Goal: Task Accomplishment & Management: Complete application form

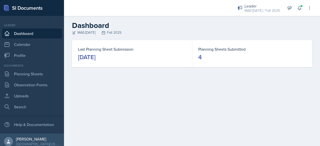
click at [22, 33] on link "Dashboard" at bounding box center [32, 34] width 60 height 10
click at [27, 75] on link "Planning Sheets" at bounding box center [32, 74] width 60 height 10
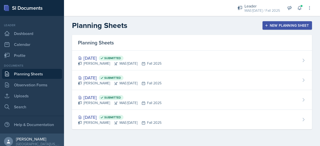
click at [294, 26] on div "New Planning Sheet" at bounding box center [287, 26] width 43 height 4
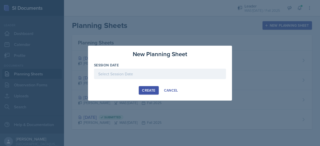
click at [146, 75] on div at bounding box center [160, 74] width 132 height 11
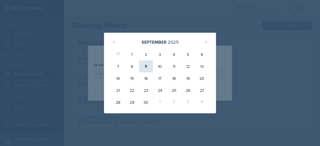
click at [147, 67] on div "9" at bounding box center [146, 67] width 14 height 12
type input "September 9th, 2025"
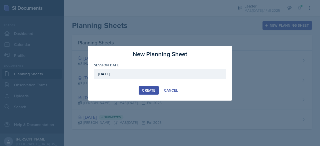
click at [151, 89] on div "Create" at bounding box center [148, 91] width 13 height 4
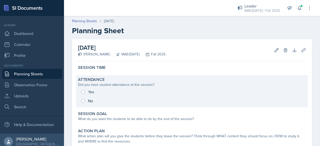
click at [90, 95] on div "Yes No" at bounding box center [192, 97] width 228 height 18
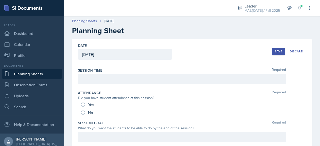
click at [85, 76] on div at bounding box center [182, 79] width 208 height 11
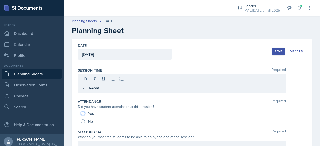
click at [83, 113] on input "Yes" at bounding box center [83, 114] width 4 height 4
radio input "true"
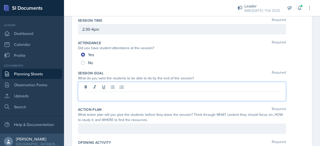
click at [94, 93] on p at bounding box center [182, 96] width 200 height 6
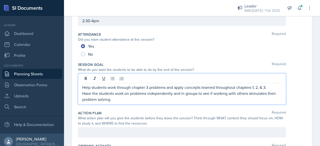
scroll to position [84, 0]
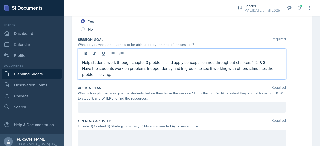
click at [114, 106] on p at bounding box center [182, 108] width 200 height 6
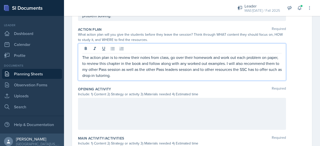
click at [100, 102] on p at bounding box center [182, 103] width 200 height 6
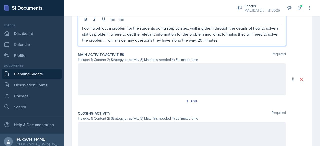
click at [110, 84] on div at bounding box center [182, 80] width 208 height 32
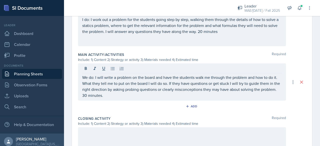
scroll to position [218, 0]
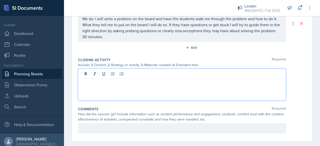
click at [135, 90] on div at bounding box center [182, 85] width 208 height 32
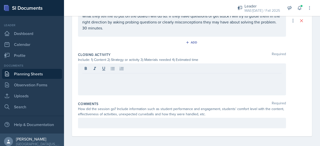
scroll to position [259, 0]
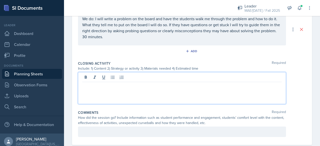
drag, startPoint x: 136, startPoint y: 90, endPoint x: 160, endPoint y: 84, distance: 25.0
click at [160, 84] on p at bounding box center [182, 86] width 200 height 6
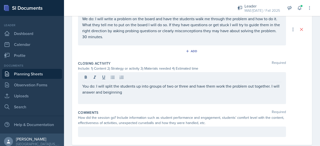
click at [158, 95] on div "You do: I will split the students up into groups of two or three and have them …" at bounding box center [182, 88] width 208 height 32
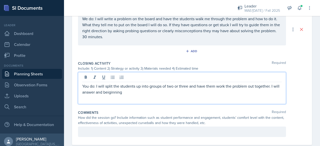
click at [118, 93] on p "You do: I will split the students up into groups of two or three and have them …" at bounding box center [182, 89] width 200 height 12
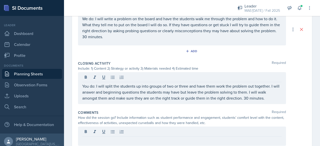
scroll to position [277, 0]
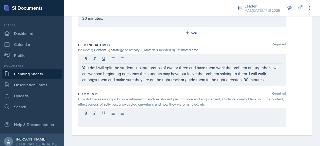
click at [182, 111] on div at bounding box center [182, 114] width 200 height 8
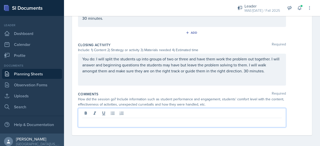
click at [177, 121] on p at bounding box center [182, 122] width 200 height 6
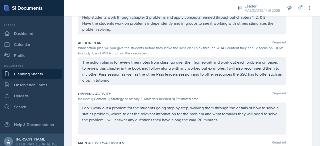
scroll to position [0, 0]
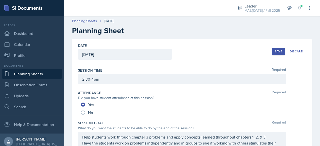
click at [268, 52] on div "Date September 9th, 2025 September 2025 31 1 2 3 4 5 6 7 8 9 10 11 12 13 14 15 …" at bounding box center [192, 51] width 228 height 25
click at [276, 48] on div "Save Discard" at bounding box center [289, 52] width 34 height 12
click at [275, 50] on div "Save" at bounding box center [279, 52] width 8 height 4
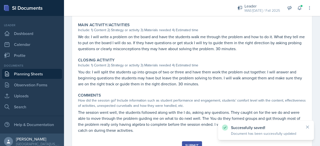
scroll to position [222, 0]
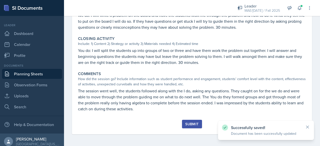
click at [183, 125] on button "Submit" at bounding box center [192, 124] width 20 height 9
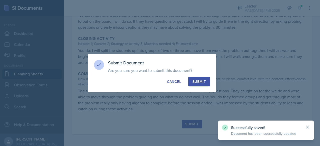
click at [200, 81] on div "Submit" at bounding box center [199, 81] width 13 height 5
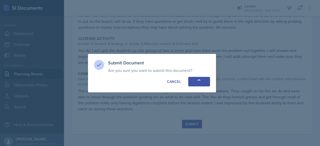
radio input "true"
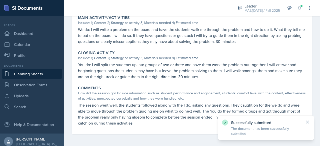
scroll to position [207, 0]
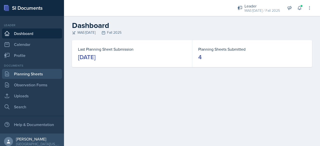
click at [14, 78] on link "Planning Sheets" at bounding box center [32, 74] width 60 height 10
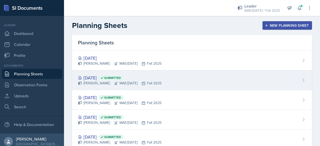
click at [110, 86] on div "[DATE] Submitted [PERSON_NAME] MAE/[DATE] Fall 2025" at bounding box center [192, 81] width 240 height 20
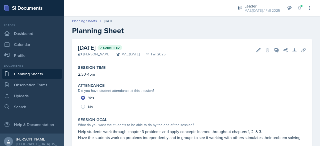
scroll to position [25, 0]
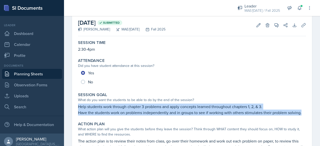
drag, startPoint x: 76, startPoint y: 106, endPoint x: 304, endPoint y: 116, distance: 228.5
copy div "Help students work through chapter 3 problems and apply concepts learned throug…"
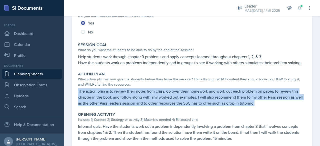
drag, startPoint x: 76, startPoint y: 88, endPoint x: 283, endPoint y: 101, distance: 207.4
click at [283, 101] on div "Action Plan What action plan will you give the students before they leave the s…" at bounding box center [192, 89] width 232 height 39
copy p "The action plan is to review their notes from class, go over their homework and…"
